Goal: Task Accomplishment & Management: Use online tool/utility

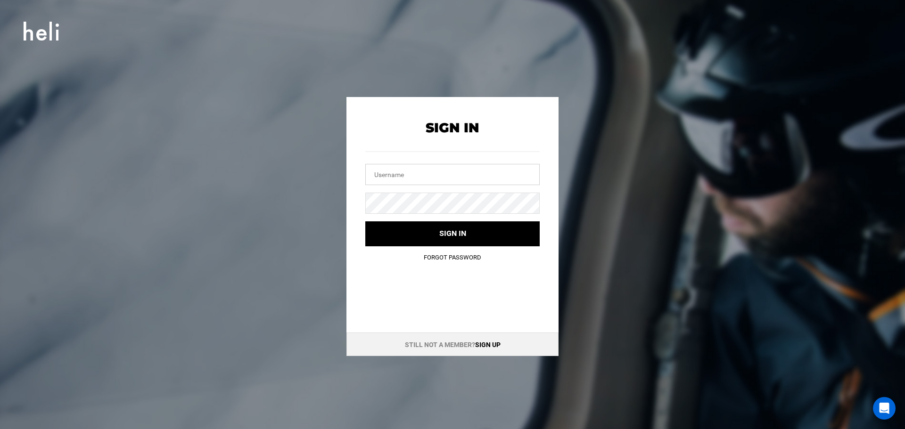
click at [403, 174] on input "text" at bounding box center [452, 174] width 174 height 21
click at [391, 174] on input "text" at bounding box center [452, 174] width 174 height 21
paste input "[EMAIL_ADDRESS][DOMAIN_NAME]"
type input "[EMAIL_ADDRESS][DOMAIN_NAME]"
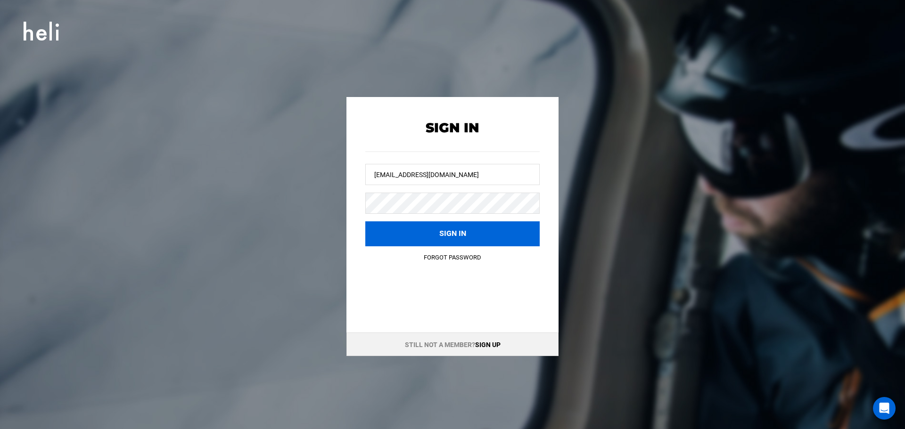
click at [409, 236] on button "Sign in" at bounding box center [452, 234] width 174 height 25
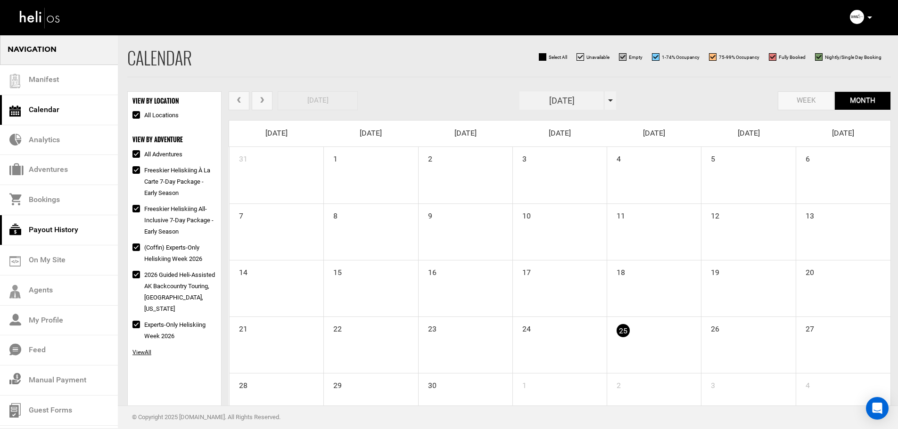
click at [51, 232] on link "Payout History" at bounding box center [59, 230] width 118 height 30
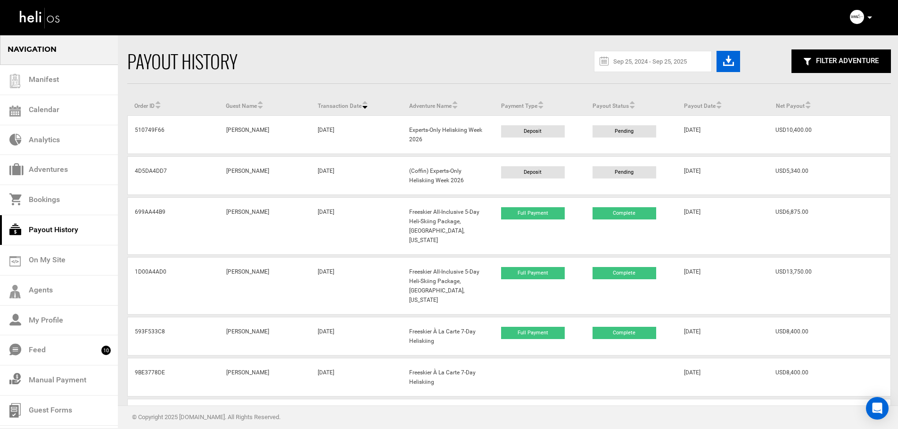
click at [727, 65] on icon "button" at bounding box center [728, 61] width 11 height 15
click at [50, 76] on link "Manifest" at bounding box center [59, 80] width 118 height 30
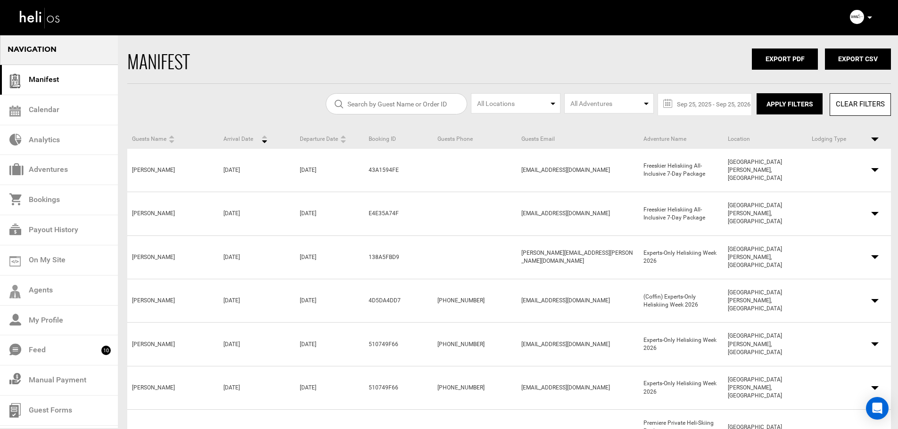
click at [387, 111] on input "search" at bounding box center [396, 103] width 141 height 21
click at [785, 100] on button "Apply Filters" at bounding box center [789, 103] width 66 height 21
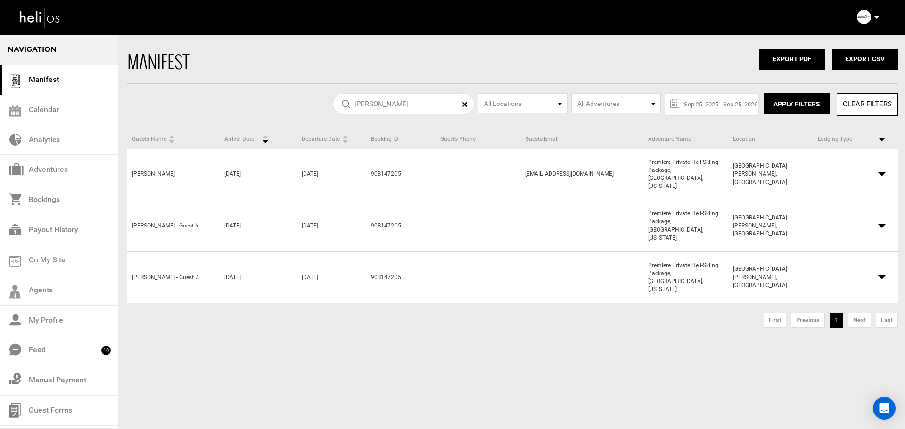
click at [881, 172] on span at bounding box center [882, 174] width 8 height 4
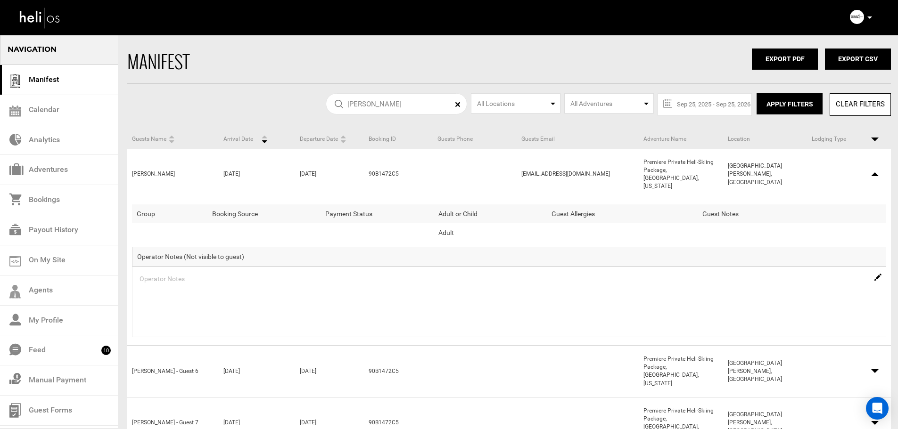
scroll to position [33, 0]
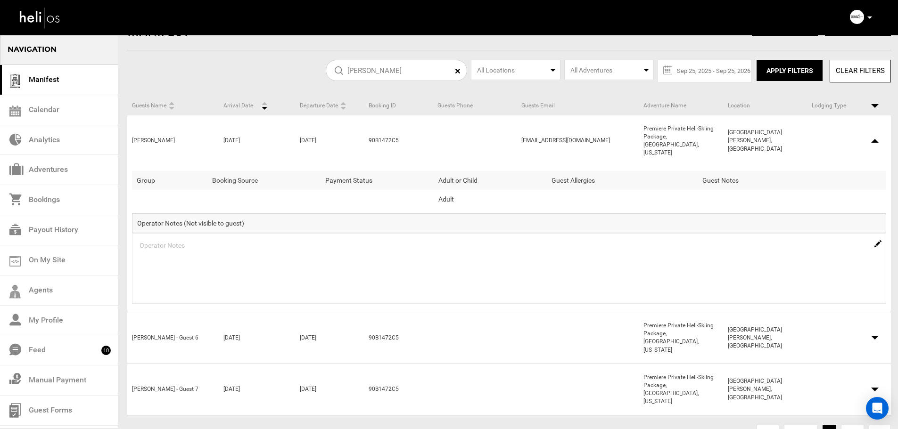
drag, startPoint x: 384, startPoint y: 69, endPoint x: 299, endPoint y: 66, distance: 84.4
click at [299, 66] on div "[PERSON_NAME] All Locations All Adventures [DATE] - [DATE] « [DATE] » Su Mo Tu …" at bounding box center [449, 71] width 898 height 22
click at [775, 74] on button "Apply Filters" at bounding box center [789, 70] width 66 height 21
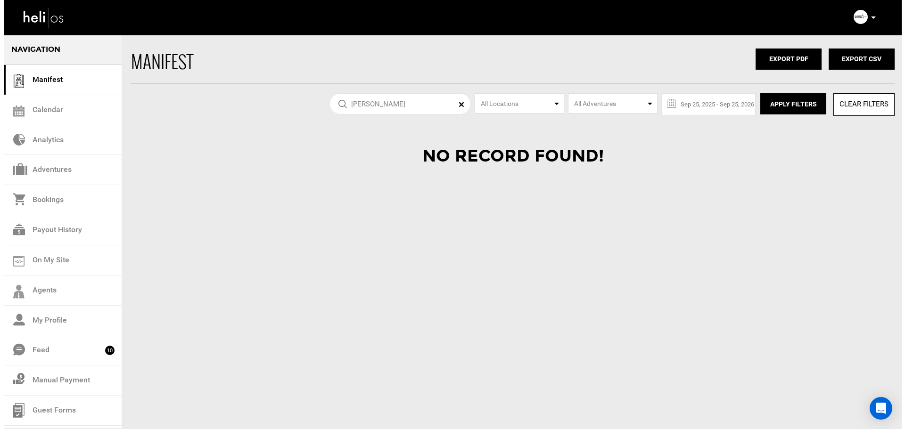
scroll to position [0, 0]
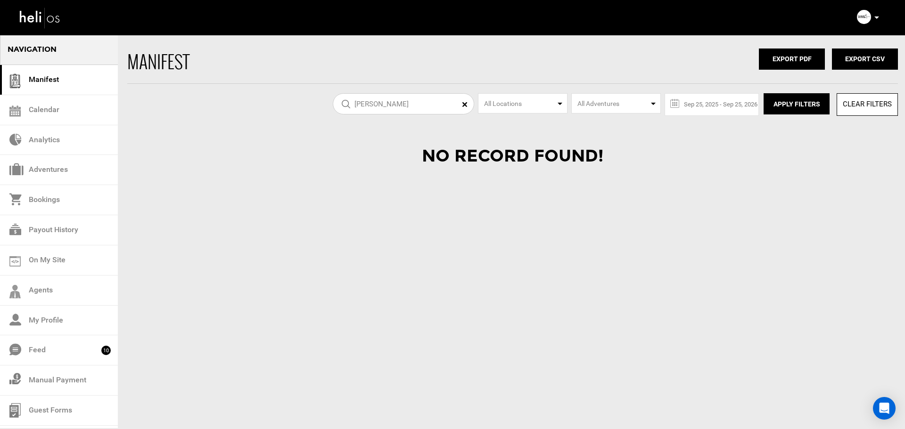
drag, startPoint x: 403, startPoint y: 103, endPoint x: 263, endPoint y: 105, distance: 140.9
click at [263, 105] on div "[PERSON_NAME] All Locations All Adventures [DATE] - [DATE] « [DATE] » Su Mo Tu …" at bounding box center [452, 104] width 905 height 22
click at [772, 102] on button "Apply Filters" at bounding box center [797, 103] width 66 height 21
drag, startPoint x: 391, startPoint y: 106, endPoint x: 330, endPoint y: 115, distance: 61.5
click at [331, 115] on div "alexi All Locations All Adventures [DATE] - [DATE] « [DATE] » Su Mo Tu We Th Fr…" at bounding box center [452, 104] width 905 height 22
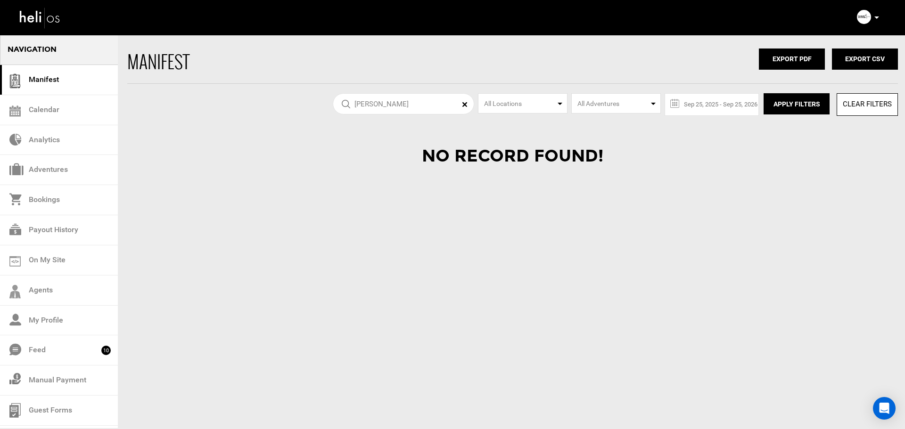
click at [792, 118] on section "Navigation Manifest Calendar Analytics Adventures Bookings Payout History On My…" at bounding box center [452, 86] width 905 height 173
click at [789, 105] on button "Apply Filters" at bounding box center [797, 103] width 66 height 21
drag, startPoint x: 389, startPoint y: 104, endPoint x: 306, endPoint y: 111, distance: 83.3
click at [307, 110] on div "[PERSON_NAME] All Locations All Adventures [DATE] - [DATE] « [DATE] » Su Mo Tu …" at bounding box center [452, 104] width 905 height 22
click at [789, 107] on button "Apply Filters" at bounding box center [797, 103] width 66 height 21
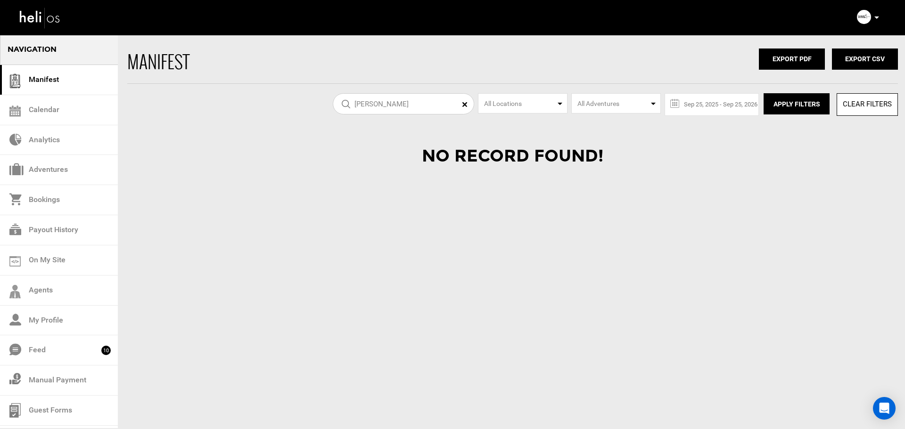
drag, startPoint x: 388, startPoint y: 104, endPoint x: 301, endPoint y: 137, distance: 93.7
click at [301, 137] on section "Navigation Manifest Calendar Analytics Adventures Bookings Payout History On My…" at bounding box center [452, 86] width 905 height 173
click at [806, 100] on button "Apply Filters" at bounding box center [797, 103] width 66 height 21
drag, startPoint x: 377, startPoint y: 107, endPoint x: 286, endPoint y: 109, distance: 91.0
click at [286, 108] on div "Ausano All Locations All Adventures [DATE] - [DATE] « [DATE] » Su Mo Tu We Th F…" at bounding box center [452, 104] width 905 height 22
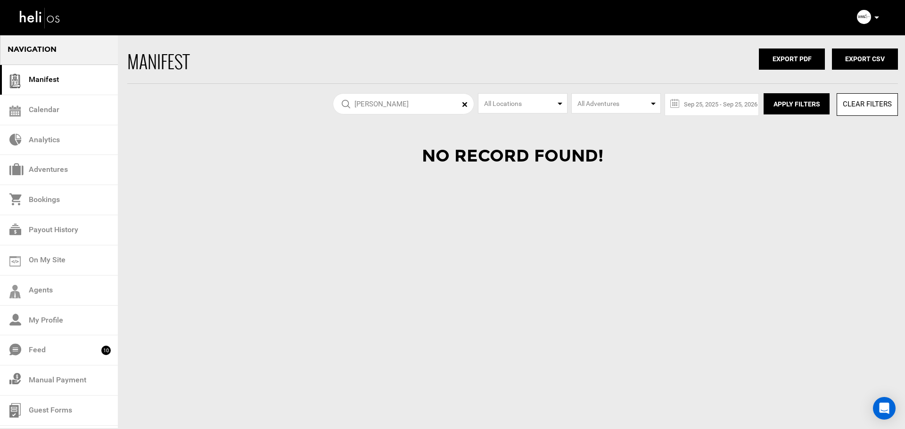
click at [796, 101] on button "Apply Filters" at bounding box center [797, 103] width 66 height 21
drag, startPoint x: 413, startPoint y: 107, endPoint x: 304, endPoint y: 97, distance: 109.3
click at [304, 97] on div "[PERSON_NAME] All Locations All Adventures [DATE] - [DATE] « [DATE] » Su Mo Tu …" at bounding box center [452, 104] width 905 height 22
click at [777, 98] on button "Apply Filters" at bounding box center [797, 103] width 66 height 21
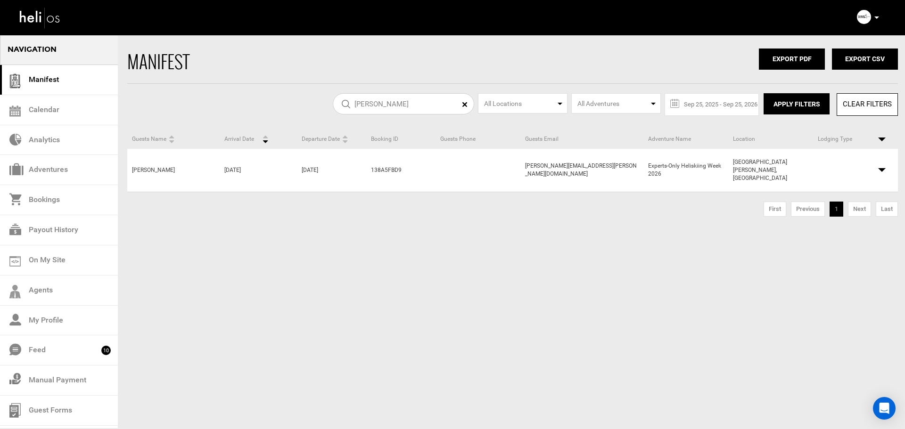
drag, startPoint x: 367, startPoint y: 100, endPoint x: 333, endPoint y: 98, distance: 34.0
click at [333, 98] on form "[PERSON_NAME]" at bounding box center [403, 104] width 141 height 22
click at [801, 107] on button "Apply Filters" at bounding box center [797, 103] width 66 height 21
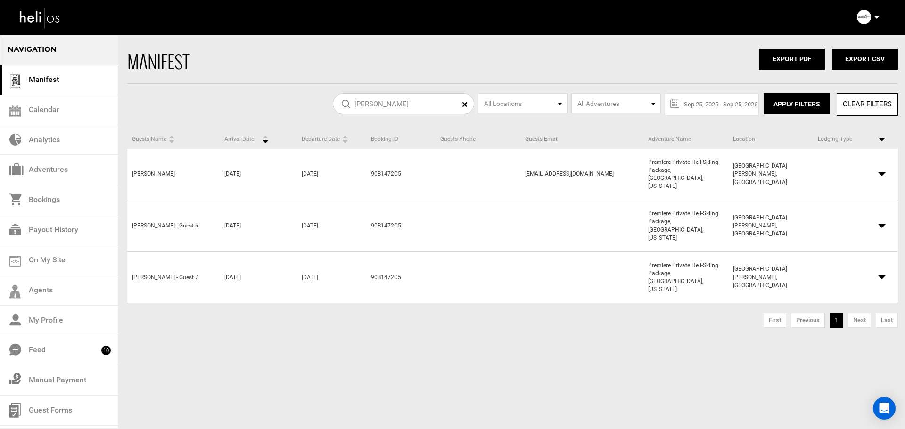
drag, startPoint x: 403, startPoint y: 106, endPoint x: 345, endPoint y: 107, distance: 58.9
click at [345, 107] on input "[PERSON_NAME]" at bounding box center [403, 103] width 141 height 21
click at [815, 105] on button "Apply Filters" at bounding box center [797, 103] width 66 height 21
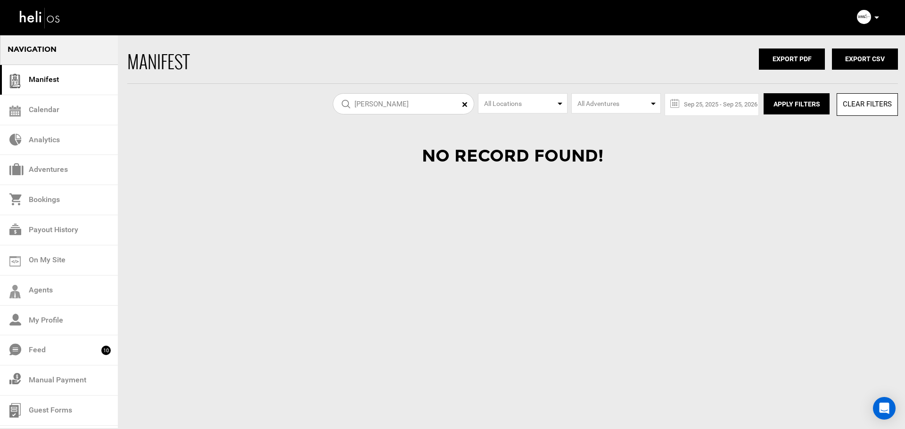
drag, startPoint x: 385, startPoint y: 104, endPoint x: 316, endPoint y: 98, distance: 69.0
click at [316, 98] on div "[PERSON_NAME] All Locations All Adventures [DATE] - [DATE] « [DATE] » Su Mo Tu …" at bounding box center [452, 104] width 905 height 22
type input "[PERSON_NAME]"
click at [784, 107] on button "Apply Filters" at bounding box center [797, 103] width 66 height 21
